Goal: Transaction & Acquisition: Purchase product/service

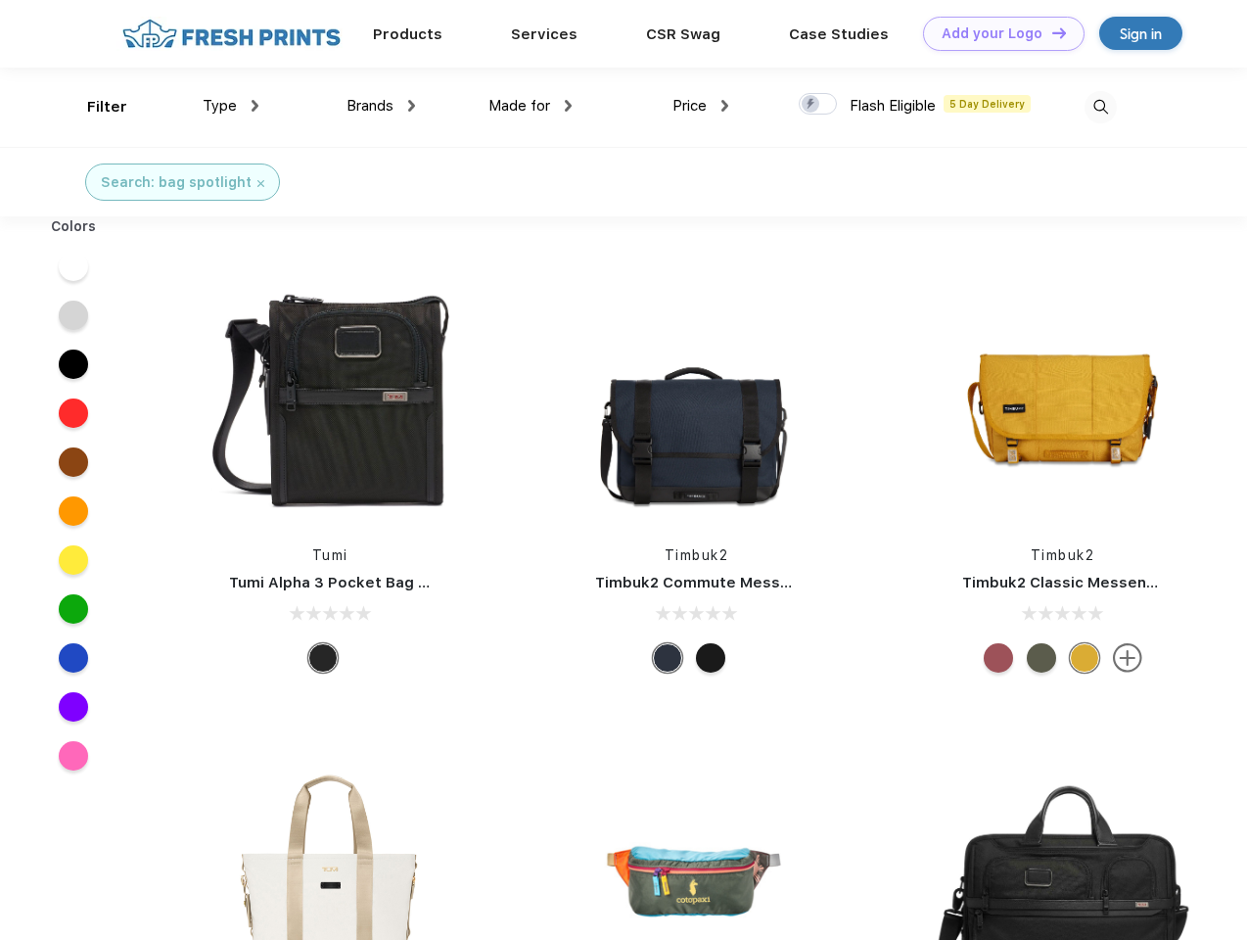
click at [996, 33] on link "Add your Logo Design Tool" at bounding box center [1003, 34] width 161 height 34
click at [0, 0] on div "Design Tool" at bounding box center [0, 0] width 0 height 0
click at [1050, 32] on link "Add your Logo Design Tool" at bounding box center [1003, 34] width 161 height 34
click at [94, 107] on div "Filter" at bounding box center [107, 107] width 40 height 23
click at [231, 106] on span "Type" at bounding box center [220, 106] width 34 height 18
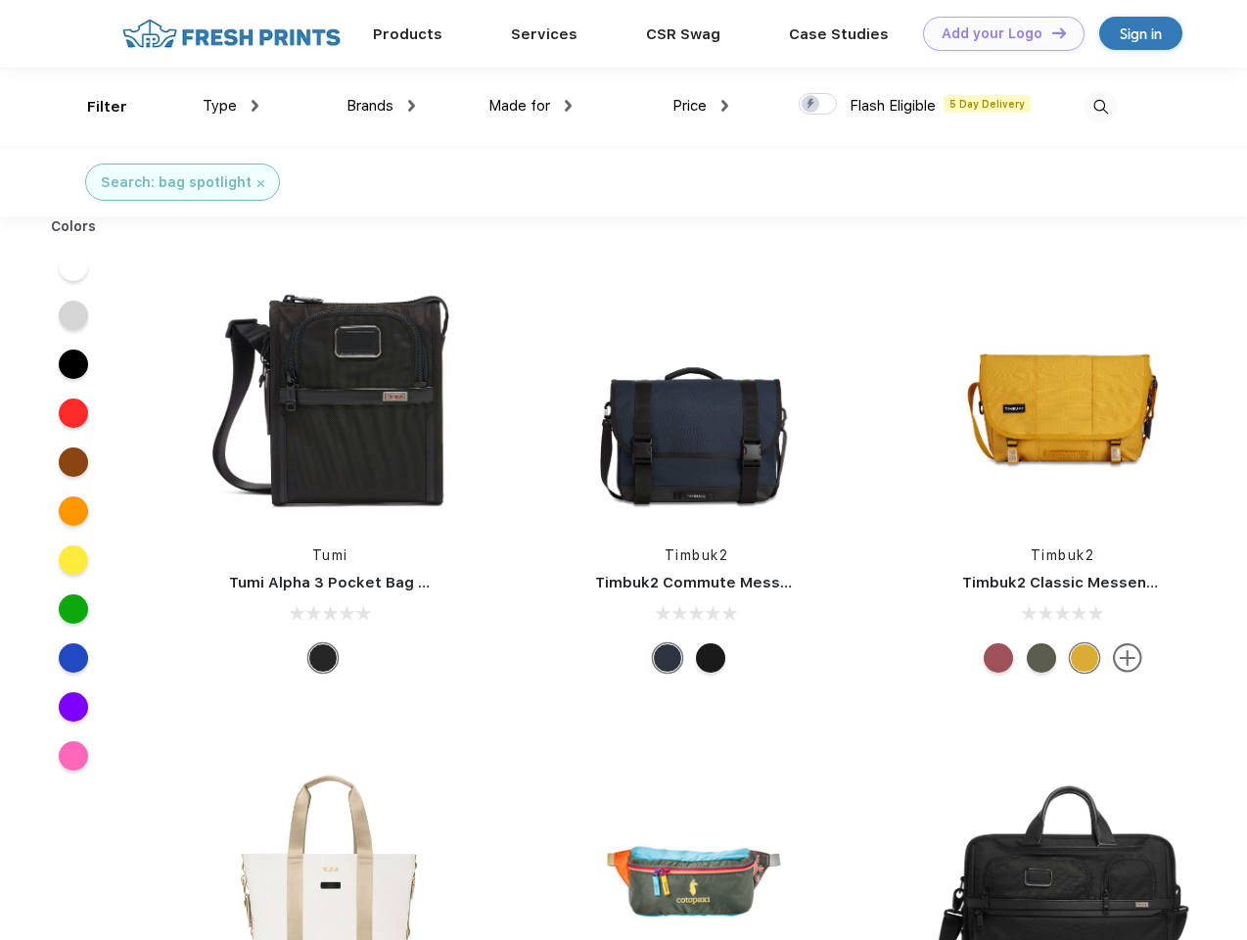
click at [381, 106] on span "Brands" at bounding box center [369, 106] width 47 height 18
click at [530, 106] on span "Made for" at bounding box center [519, 106] width 62 height 18
click at [701, 106] on span "Price" at bounding box center [689, 106] width 34 height 18
click at [818, 105] on div at bounding box center [818, 104] width 38 height 22
click at [811, 105] on input "checkbox" at bounding box center [805, 98] width 13 height 13
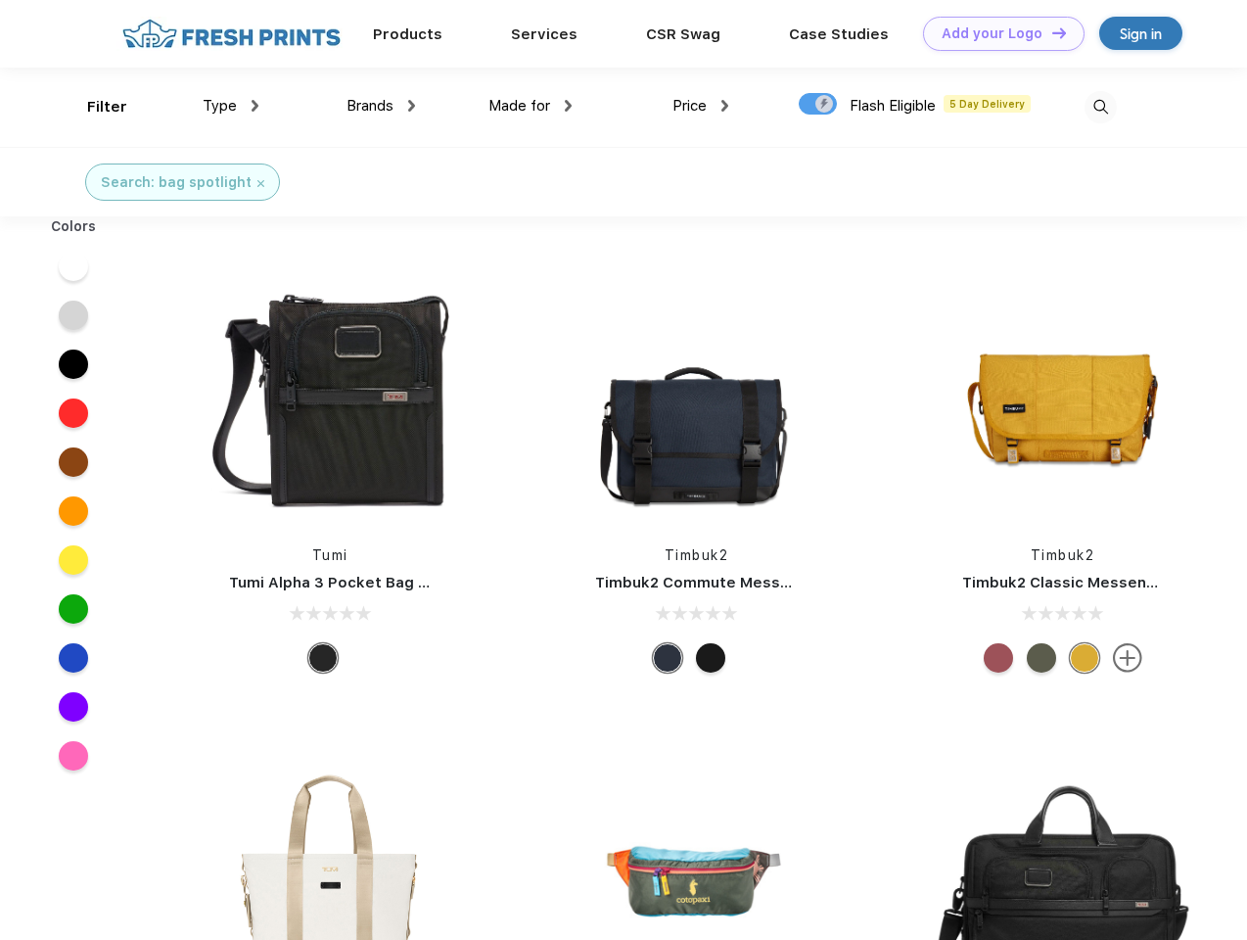
click at [1100, 107] on img at bounding box center [1100, 107] width 32 height 32
